Goal: Navigation & Orientation: Find specific page/section

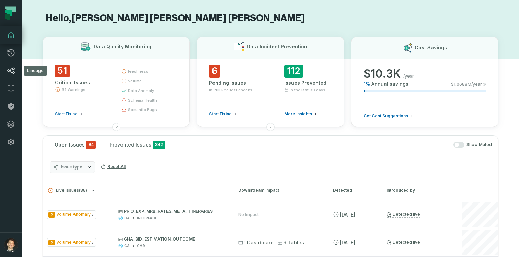
click at [15, 72] on link "Lineage" at bounding box center [11, 71] width 22 height 18
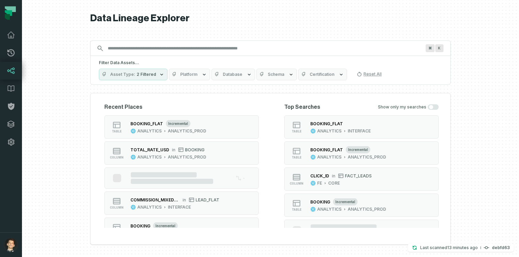
click at [202, 53] on input "Discovery Provider cmdk menu" at bounding box center [264, 48] width 321 height 11
click at [141, 129] on div "ANALYTICS" at bounding box center [149, 130] width 24 height 5
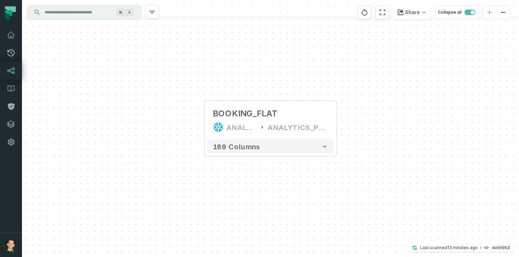
click at [90, 16] on input "Discovery Provider cmdk menu" at bounding box center [77, 12] width 75 height 11
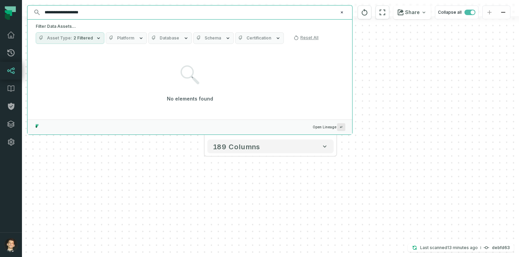
type input "**********"
click at [96, 36] on icon "button" at bounding box center [98, 37] width 5 height 5
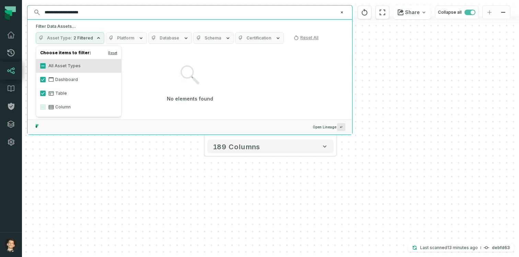
click at [58, 91] on label "Table" at bounding box center [78, 93] width 85 height 14
click at [46, 91] on button "Table" at bounding box center [42, 93] width 5 height 5
click at [46, 75] on label "Dashboard" at bounding box center [78, 80] width 85 height 14
click at [46, 77] on button "Dashboard" at bounding box center [42, 79] width 5 height 5
click at [43, 68] on button "All Asset Types" at bounding box center [42, 65] width 5 height 5
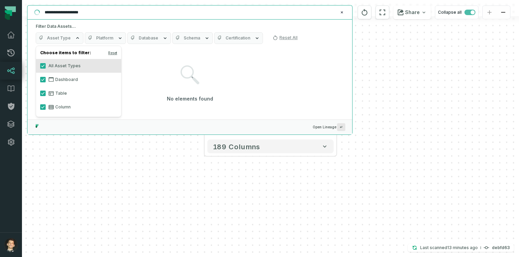
click at [44, 90] on label "Table" at bounding box center [78, 93] width 85 height 14
click at [44, 91] on button "Table" at bounding box center [42, 93] width 5 height 5
click at [44, 80] on button "Dashboard" at bounding box center [42, 79] width 5 height 5
click at [246, 15] on input "**********" at bounding box center [188, 12] width 297 height 11
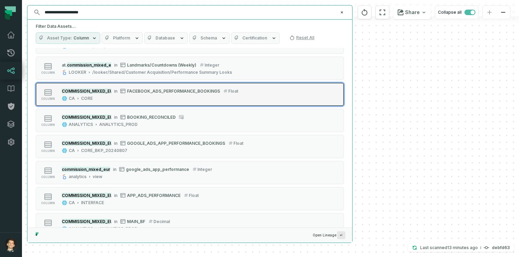
scroll to position [109, 0]
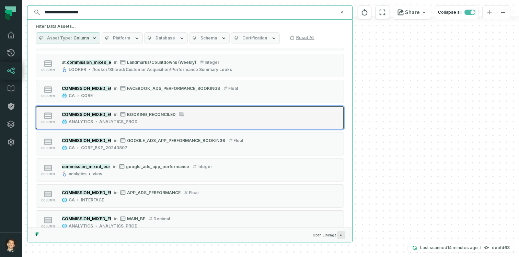
click at [163, 114] on span "BOOKING_RECONCILED" at bounding box center [151, 114] width 49 height 5
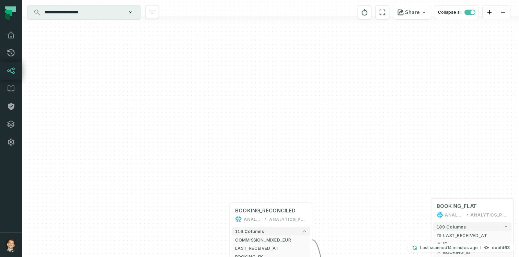
drag, startPoint x: 401, startPoint y: 168, endPoint x: 359, endPoint y: 88, distance: 90.2
click at [359, 88] on div "+ BOOKING_FLAT ANALYTICS ANALYTICS_PROD + 189 columns + LAST_RECEIVED_AT + + ID…" at bounding box center [270, 128] width 497 height 257
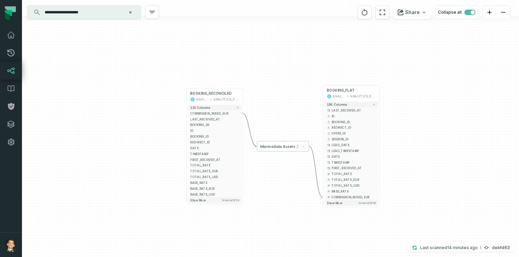
drag, startPoint x: 456, startPoint y: 162, endPoint x: 404, endPoint y: 113, distance: 71.1
click at [404, 113] on div "+ BOOKING_FLAT ANALYTICS ANALYTICS_PROD + 189 columns + LAST_RECEIVED_AT + + ID…" at bounding box center [270, 128] width 497 height 257
click at [303, 145] on icon "button" at bounding box center [303, 146] width 2 height 2
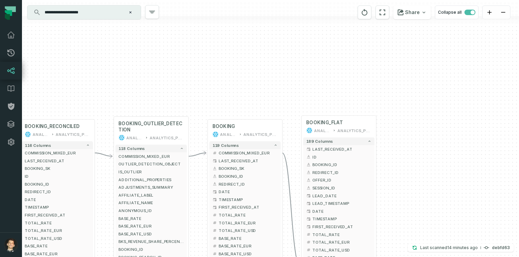
drag, startPoint x: 233, startPoint y: 84, endPoint x: 228, endPoint y: 77, distance: 8.9
click at [228, 77] on div "+ BOOKING_FLAT ANALYTICS ANALYTICS_PROD + 189 columns + LAST_RECEIVED_AT + + ID…" at bounding box center [270, 128] width 497 height 257
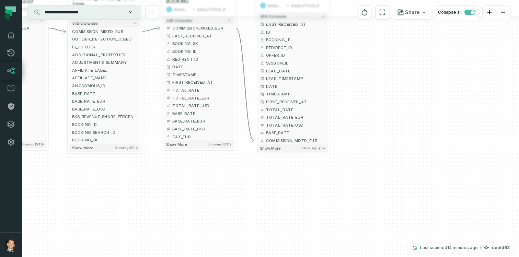
drag, startPoint x: 419, startPoint y: 214, endPoint x: 372, endPoint y: 89, distance: 132.9
click at [372, 89] on div "+ BOOKING_FLAT ANALYTICS ANALYTICS_PROD + 189 columns + LAST_RECEIVED_AT + + ID…" at bounding box center [270, 128] width 497 height 257
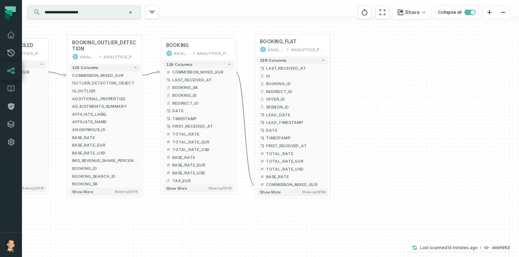
drag, startPoint x: 373, startPoint y: 101, endPoint x: 372, endPoint y: 143, distance: 41.5
click at [372, 143] on div "+ BOOKING_FLAT ANALYTICS ANALYTICS_PROD + 189 columns + LAST_RECEIVED_AT + + ID…" at bounding box center [270, 128] width 497 height 257
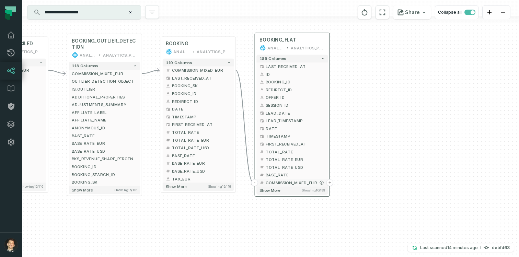
click at [328, 182] on button "+" at bounding box center [329, 182] width 7 height 7
click at [328, 184] on button "+" at bounding box center [330, 182] width 7 height 7
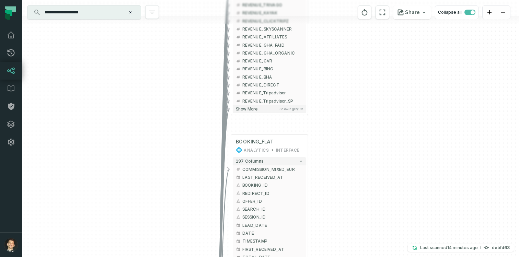
drag, startPoint x: 365, startPoint y: 124, endPoint x: 364, endPoint y: 40, distance: 84.4
click at [364, 39] on div "+ all_channel_financials analytics view + 115 columns + REVENUE_ADWORDS + + REV…" at bounding box center [270, 128] width 497 height 257
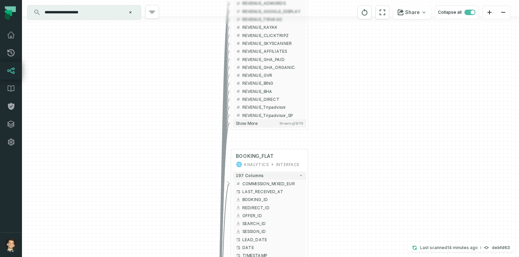
drag, startPoint x: 371, startPoint y: 170, endPoint x: 371, endPoint y: 181, distance: 11.0
click at [371, 181] on div "+ all_channel_financials analytics view + 115 columns + REVENUE_ADWORDS + + REV…" at bounding box center [270, 128] width 497 height 257
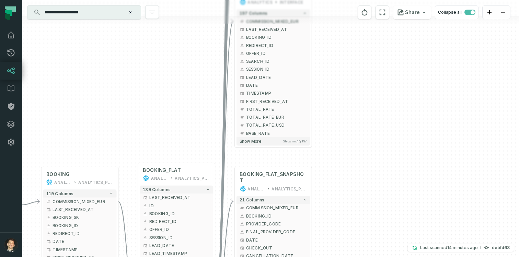
drag, startPoint x: 363, startPoint y: 144, endPoint x: 367, endPoint y: -47, distance: 190.8
click at [367, 0] on html "Pull Requests Dashboard Lineage Data Catalog Policies Integrations Settings [PE…" at bounding box center [259, 128] width 519 height 257
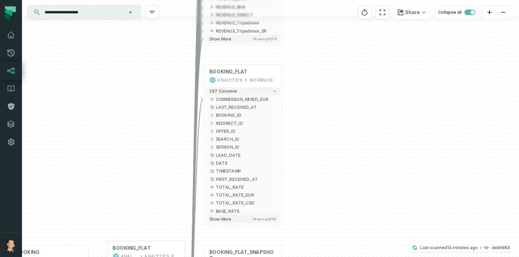
drag, startPoint x: 355, startPoint y: 90, endPoint x: 321, endPoint y: 183, distance: 99.6
click at [321, 183] on div "+ all_channel_financials analytics view + 115 columns + REVENUE_ADWORDS + + REV…" at bounding box center [270, 128] width 497 height 257
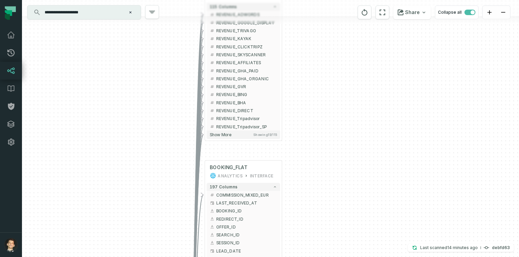
drag, startPoint x: 295, startPoint y: 120, endPoint x: 299, endPoint y: 199, distance: 79.7
click at [299, 200] on div "+ all_channel_financials analytics view + 115 columns + REVENUE_ADWORDS + + REV…" at bounding box center [270, 128] width 497 height 257
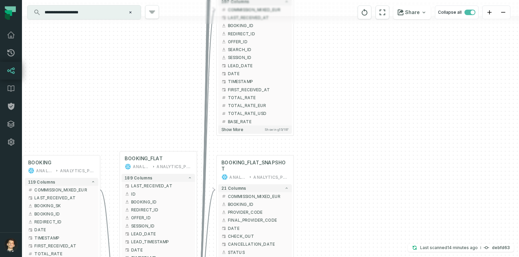
drag, startPoint x: 298, startPoint y: 139, endPoint x: 314, endPoint y: -47, distance: 186.0
click at [314, 0] on html "Pull Requests Dashboard Lineage Data Catalog Policies Integrations Settings [PE…" at bounding box center [259, 128] width 519 height 257
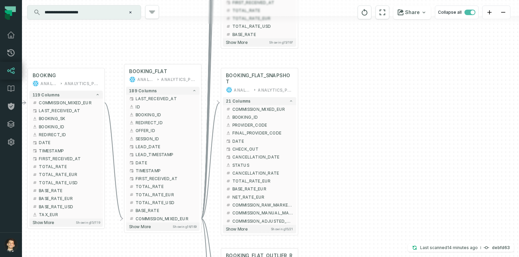
drag, startPoint x: 322, startPoint y: 101, endPoint x: 322, endPoint y: 10, distance: 90.2
click at [322, 10] on div "+ all_channel_financials analytics view + 115 columns + REVENUE_ADWORDS + + REV…" at bounding box center [270, 128] width 497 height 257
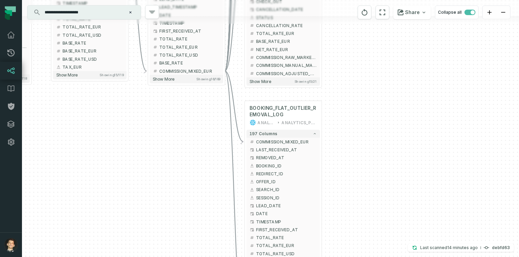
drag, startPoint x: 318, startPoint y: 131, endPoint x: 342, endPoint y: -13, distance: 146.1
click at [342, 0] on html "Pull Requests Dashboard Lineage Data Catalog Policies Integrations Settings [PE…" at bounding box center [259, 128] width 519 height 257
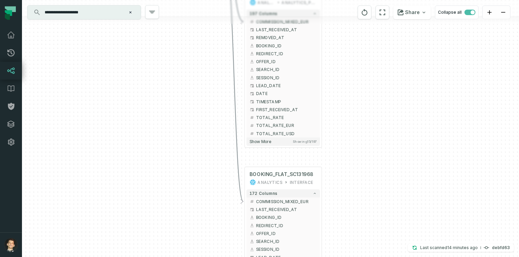
drag, startPoint x: 352, startPoint y: 121, endPoint x: 351, endPoint y: 1, distance: 120.1
click at [351, 1] on div "+ all_channel_financials analytics view + 115 columns + REVENUE_ADWORDS + + REV…" at bounding box center [270, 128] width 497 height 257
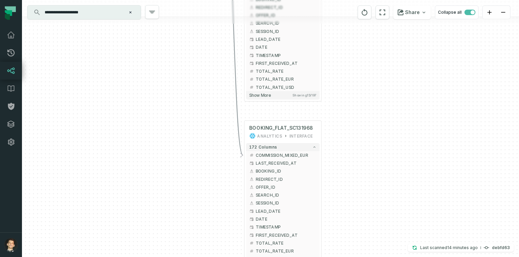
drag, startPoint x: 358, startPoint y: 136, endPoint x: 357, endPoint y: 89, distance: 46.7
click at [357, 89] on div "+ all_channel_financials analytics view + 115 columns + REVENUE_ADWORDS + + REV…" at bounding box center [270, 128] width 497 height 257
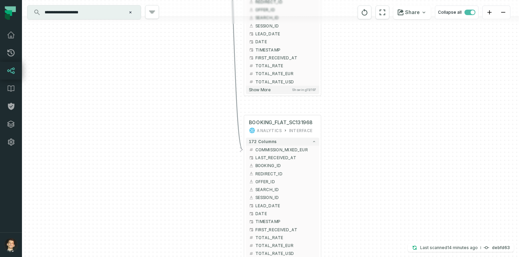
drag, startPoint x: 359, startPoint y: 137, endPoint x: 359, endPoint y: -8, distance: 144.8
click at [359, 0] on html "Pull Requests Dashboard Lineage Data Catalog Policies Integrations Settings [PE…" at bounding box center [259, 128] width 519 height 257
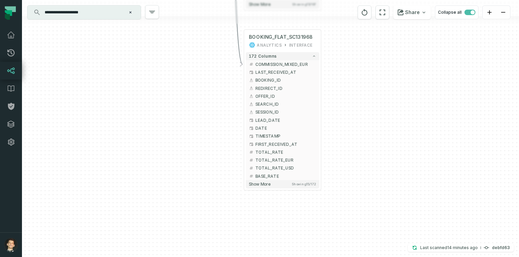
drag, startPoint x: 362, startPoint y: 135, endPoint x: 362, endPoint y: 172, distance: 37.1
click at [362, 172] on div "+ all_channel_financials analytics view + 115 columns + REVENUE_ADWORDS + + REV…" at bounding box center [270, 128] width 497 height 257
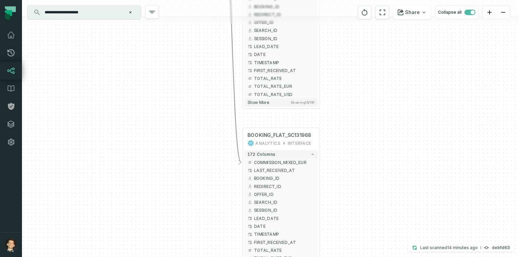
drag, startPoint x: 361, startPoint y: 145, endPoint x: 357, endPoint y: 245, distance: 99.9
click at [357, 245] on div "+ all_channel_financials analytics view + 115 columns + REVENUE_ADWORDS + + REV…" at bounding box center [270, 128] width 497 height 257
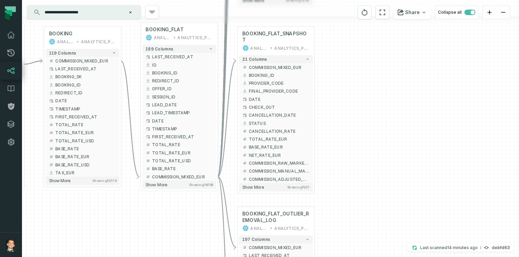
drag, startPoint x: 359, startPoint y: 83, endPoint x: 357, endPoint y: 280, distance: 196.9
click at [357, 257] on html "Pull Requests Dashboard Lineage Data Catalog Policies Integrations Settings [PE…" at bounding box center [259, 128] width 519 height 257
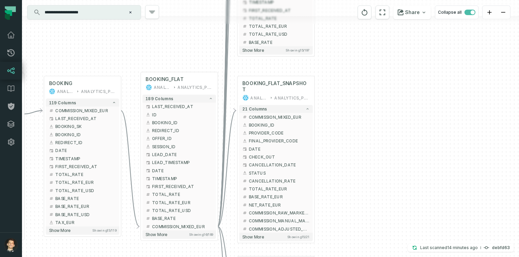
drag, startPoint x: 355, startPoint y: 136, endPoint x: 368, endPoint y: 150, distance: 19.2
click at [355, 184] on div "+ all_channel_financials analytics view + 115 columns + REVENUE_ADWORDS + + REV…" at bounding box center [270, 128] width 497 height 257
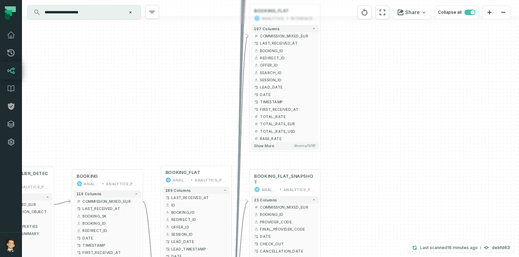
drag, startPoint x: 384, startPoint y: 71, endPoint x: 380, endPoint y: 188, distance: 117.1
click at [380, 188] on div "+ all_channel_financials analytics view + 115 columns + REVENUE_ADWORDS + + REV…" at bounding box center [270, 128] width 497 height 257
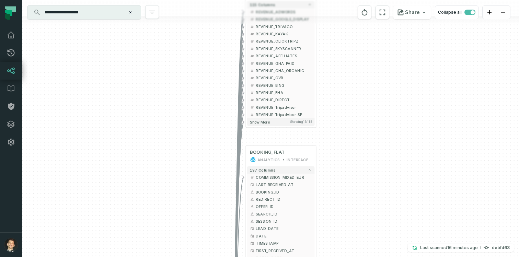
drag, startPoint x: 379, startPoint y: 72, endPoint x: 378, endPoint y: 173, distance: 100.9
click at [378, 174] on div "+ all_channel_financials analytics view + 115 columns + REVENUE_ADWORDS + + REV…" at bounding box center [270, 128] width 497 height 257
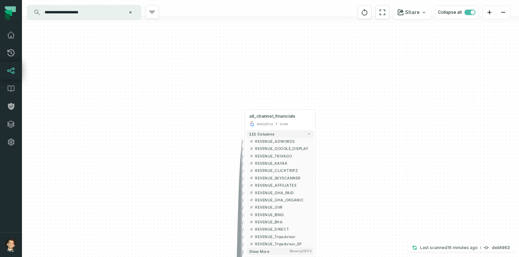
drag, startPoint x: 378, startPoint y: 84, endPoint x: 378, endPoint y: 192, distance: 107.7
click at [378, 193] on div "+ all_channel_financials analytics view + 115 columns + REVENUE_ADWORDS + + REV…" at bounding box center [270, 128] width 497 height 257
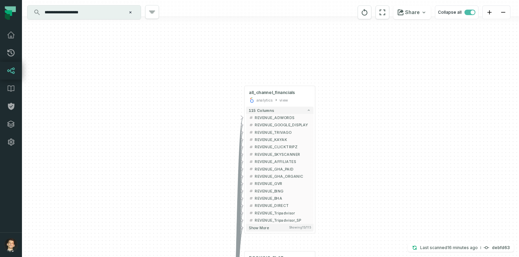
drag, startPoint x: 375, startPoint y: 178, endPoint x: 378, endPoint y: 70, distance: 108.1
click at [377, 71] on div "+ all_channel_financials analytics view + 115 columns + REVENUE_ADWORDS + + REV…" at bounding box center [270, 128] width 497 height 257
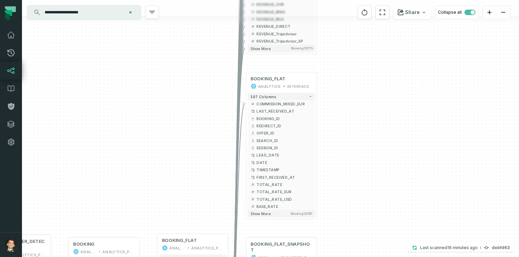
drag, startPoint x: 383, startPoint y: 86, endPoint x: 383, endPoint y: 20, distance: 66.6
click at [383, 20] on div "+ all_channel_financials analytics view + 115 columns + REVENUE_ADWORDS + + REV…" at bounding box center [270, 128] width 497 height 257
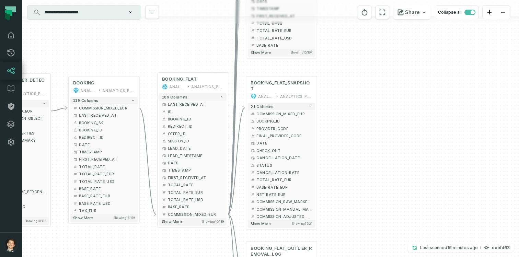
drag, startPoint x: 385, startPoint y: 149, endPoint x: 385, endPoint y: 32, distance: 117.0
click at [385, 32] on div "+ all_channel_financials analytics view + 115 columns + REVENUE_ADWORDS + + REV…" at bounding box center [270, 128] width 497 height 257
drag, startPoint x: 385, startPoint y: 141, endPoint x: 385, endPoint y: -4, distance: 144.8
click at [385, 0] on html "Pull Requests Dashboard Lineage Data Catalog Policies Integrations Settings [PE…" at bounding box center [259, 128] width 519 height 257
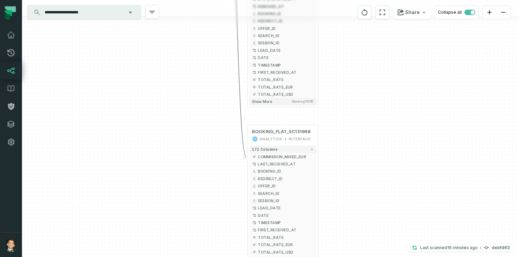
drag, startPoint x: 384, startPoint y: 106, endPoint x: 387, endPoint y: -42, distance: 148.6
click at [387, 0] on html "Pull Requests Dashboard Lineage Data Catalog Policies Integrations Settings [PE…" at bounding box center [259, 128] width 519 height 257
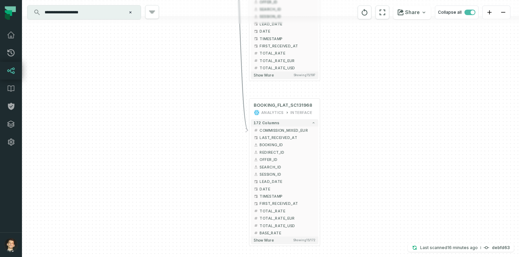
drag, startPoint x: 386, startPoint y: 86, endPoint x: 384, endPoint y: 116, distance: 29.6
click at [384, 116] on div "+ all_channel_financials analytics view + 115 columns + REVENUE_ADWORDS + + REV…" at bounding box center [270, 128] width 497 height 257
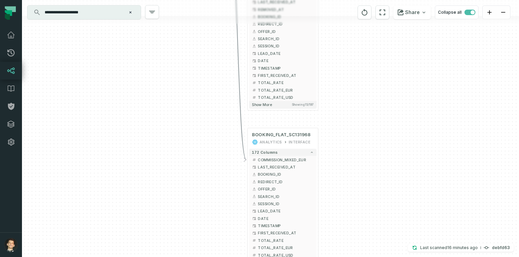
drag, startPoint x: 176, startPoint y: 69, endPoint x: 176, endPoint y: 235, distance: 166.1
click at [176, 235] on div "+ all_channel_financials analytics view + 115 columns + REVENUE_ADWORDS + + REV…" at bounding box center [270, 128] width 497 height 257
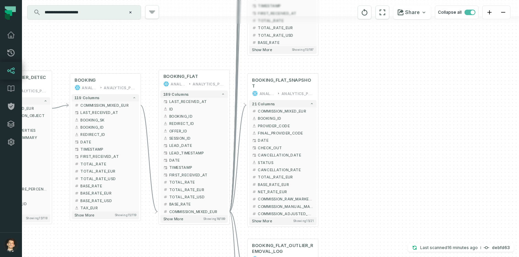
drag, startPoint x: 189, startPoint y: 146, endPoint x: 189, endPoint y: 231, distance: 84.1
click at [189, 231] on div "+ all_channel_financials analytics view + 115 columns + REVENUE_ADWORDS + + REV…" at bounding box center [270, 128] width 497 height 257
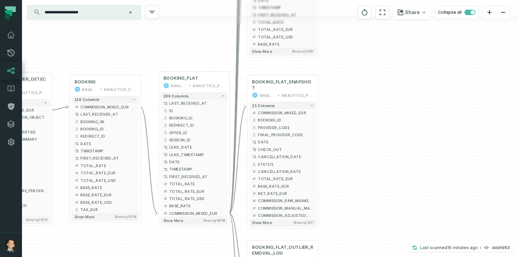
drag, startPoint x: 334, startPoint y: 66, endPoint x: 329, endPoint y: 155, distance: 89.0
click at [329, 155] on div "+ all_channel_financials analytics view + 115 columns + REVENUE_ADWORDS + + REV…" at bounding box center [270, 128] width 497 height 257
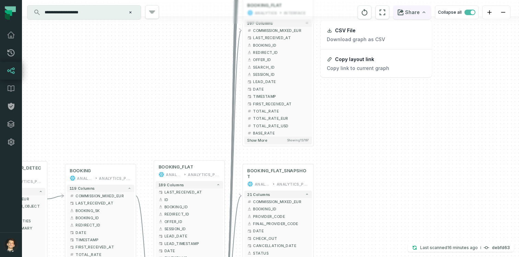
click at [425, 13] on icon "button" at bounding box center [423, 12] width 5 height 5
click at [367, 71] on p "Copy link to current graph" at bounding box center [358, 68] width 62 height 6
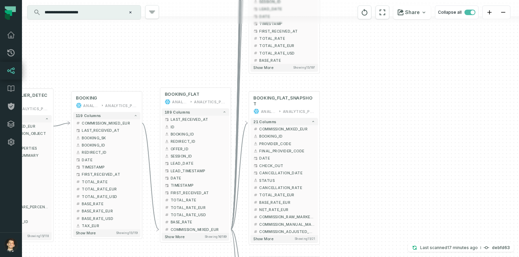
drag, startPoint x: 214, startPoint y: 122, endPoint x: 220, endPoint y: 50, distance: 72.7
click at [220, 50] on div "+ all_channel_financials analytics view + 115 columns + REVENUE_ADWORDS + + REV…" at bounding box center [270, 128] width 497 height 257
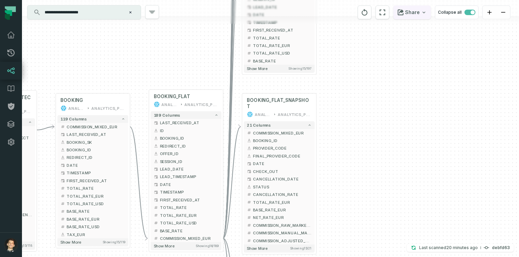
click at [419, 9] on button "Share" at bounding box center [411, 12] width 37 height 14
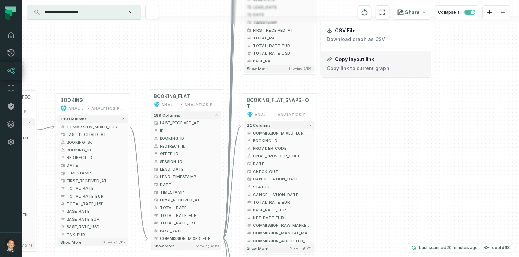
click at [383, 58] on button "Copy layout link Copy link to current graph" at bounding box center [376, 64] width 110 height 26
